Goal: Download file/media

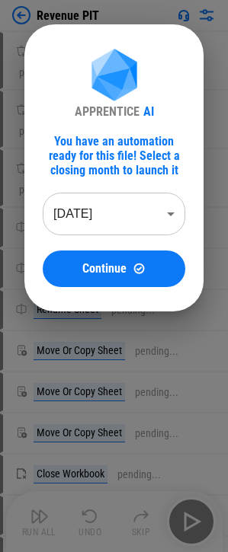
click at [64, 219] on body "Revenue PIT Download Netsuite Reports pending... Download Netsuite Reports pend…" at bounding box center [114, 276] width 228 height 552
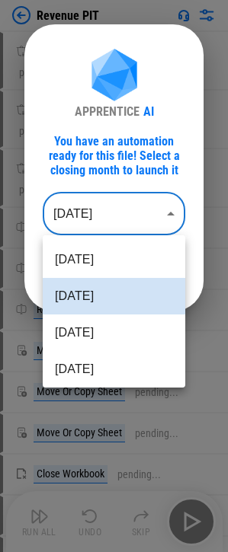
click at [106, 328] on li "Jul 2025" at bounding box center [114, 333] width 142 height 37
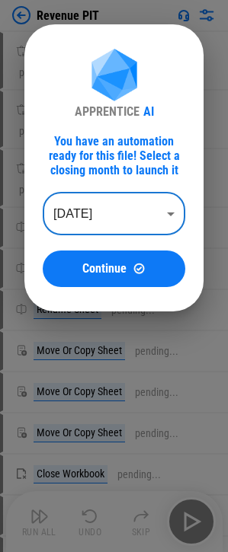
type input "********"
click at [107, 273] on span "Continue" at bounding box center [104, 269] width 44 height 12
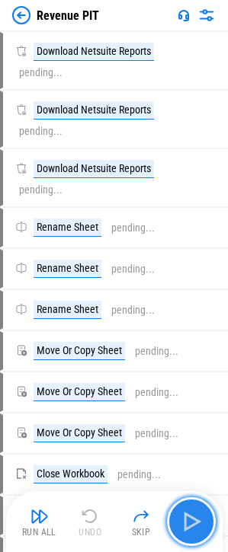
click at [185, 500] on button "button" at bounding box center [191, 521] width 49 height 49
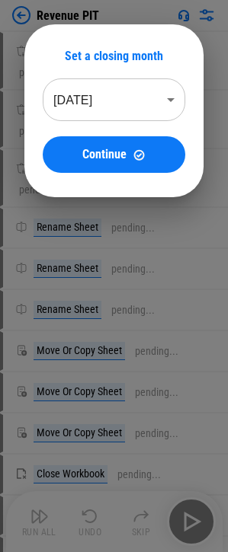
click at [186, 521] on div at bounding box center [114, 276] width 228 height 552
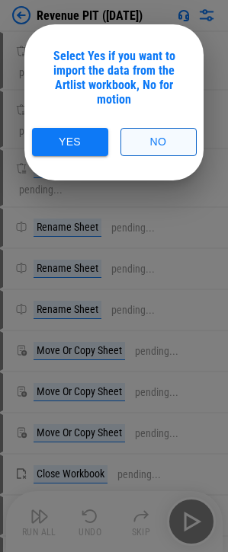
click at [145, 145] on button "No" at bounding box center [158, 142] width 76 height 28
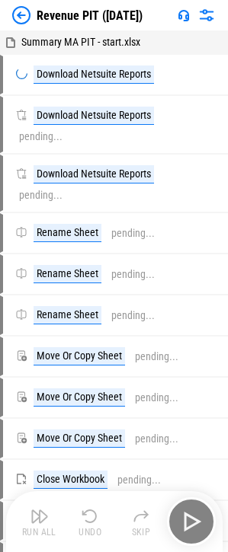
click at [37, 7] on div "Revenue PIT ([DATE])" at bounding box center [77, 15] width 130 height 18
